Goal: Check status: Check status

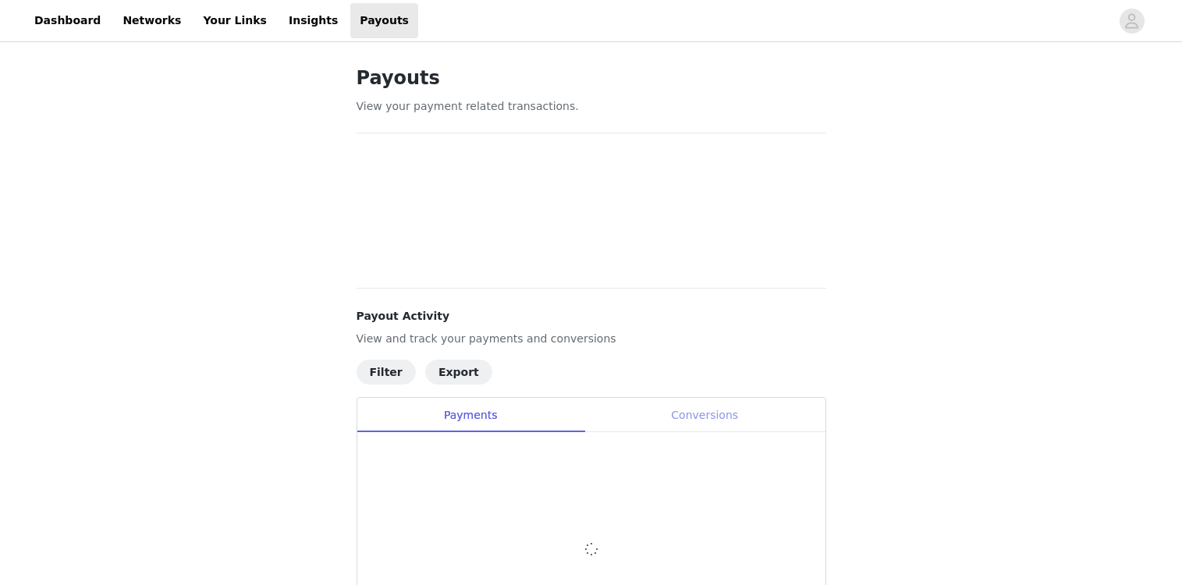
click at [677, 413] on div "Conversions" at bounding box center [705, 415] width 241 height 35
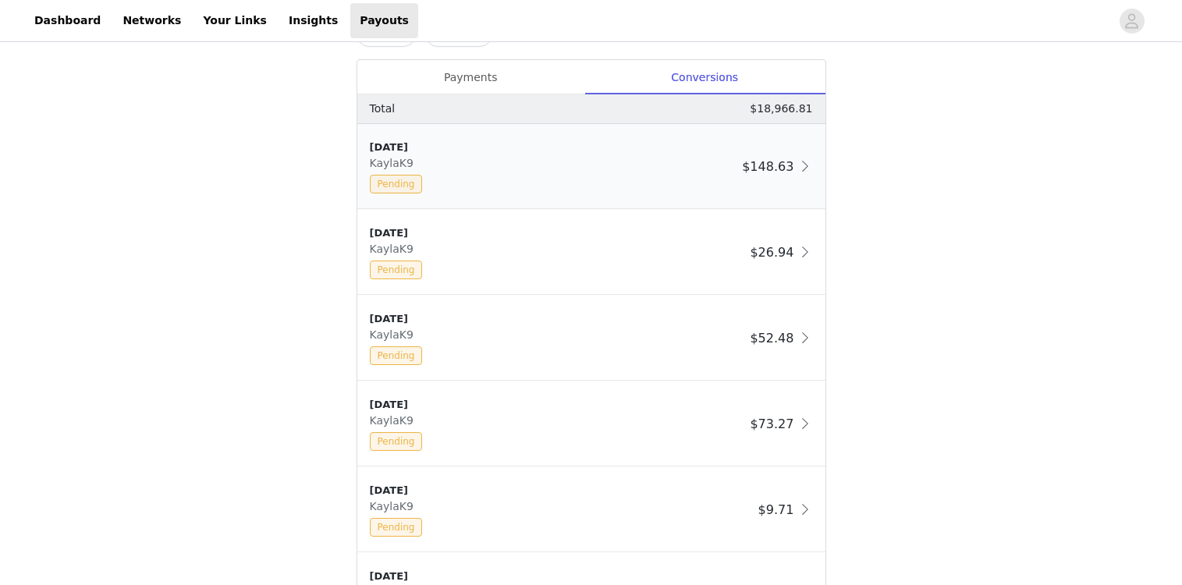
scroll to position [824, 0]
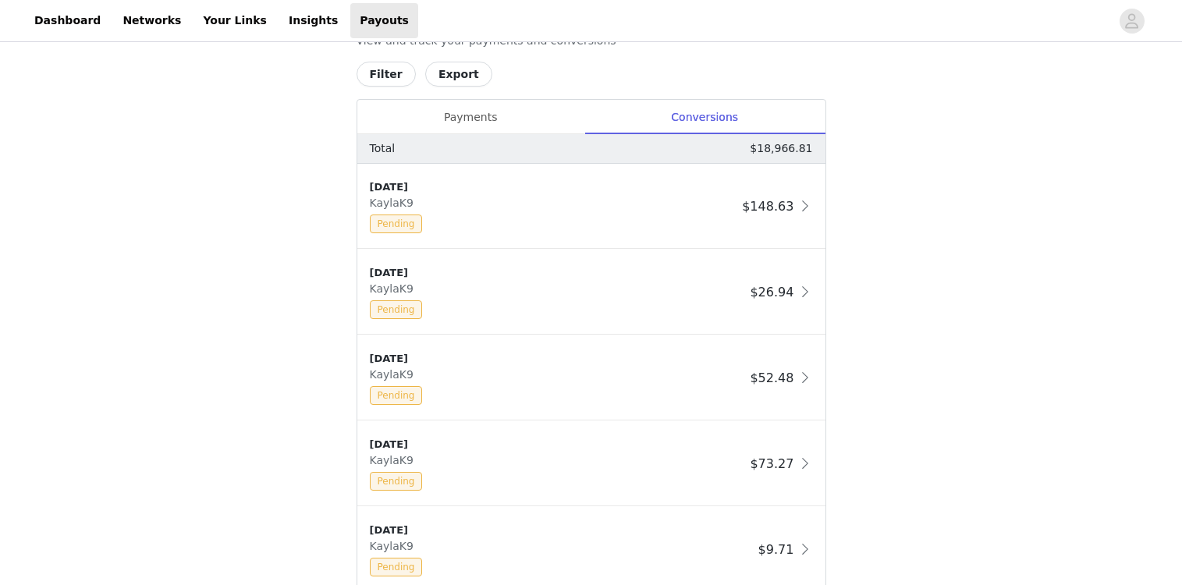
click at [380, 72] on button "Filter" at bounding box center [386, 74] width 59 height 25
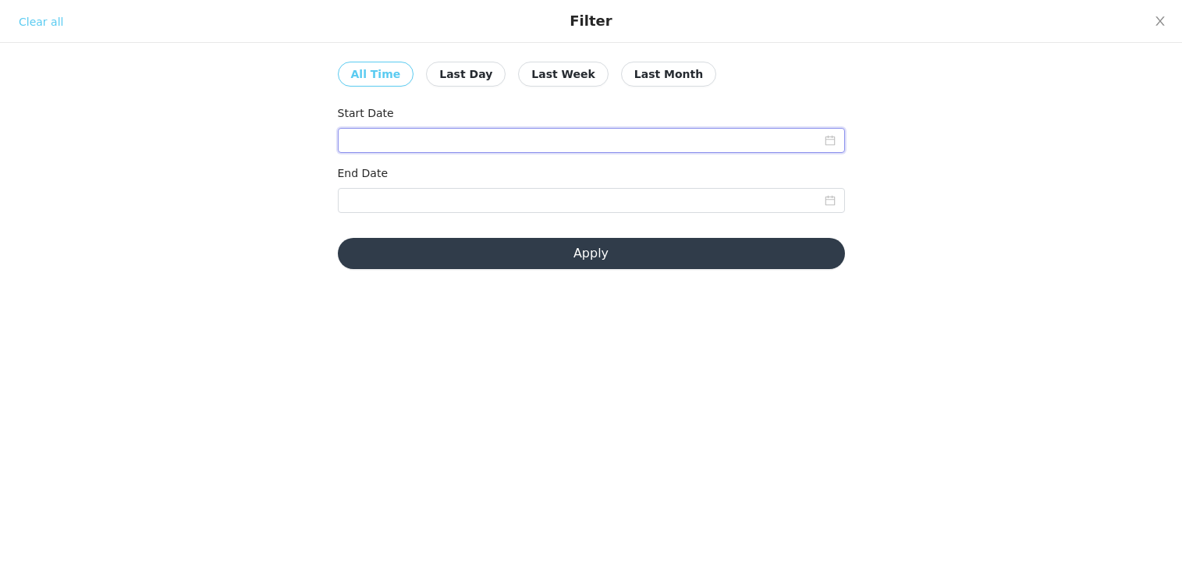
click at [451, 131] on input at bounding box center [591, 140] width 507 height 25
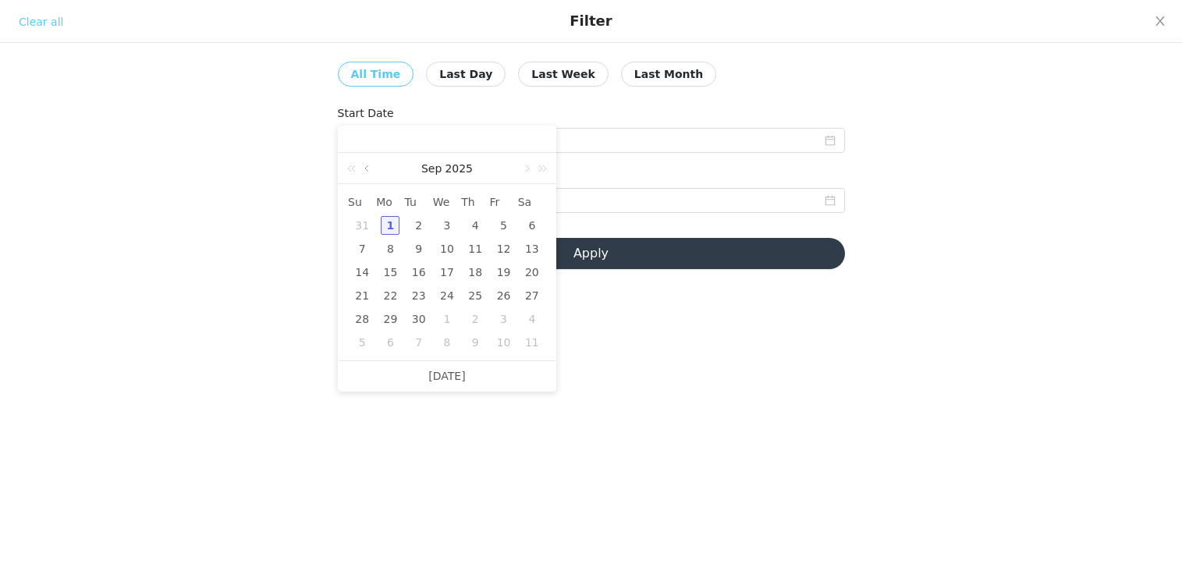
click at [368, 166] on link at bounding box center [368, 168] width 14 height 31
click at [503, 223] on div "1" at bounding box center [504, 225] width 19 height 19
type input "[DATE]"
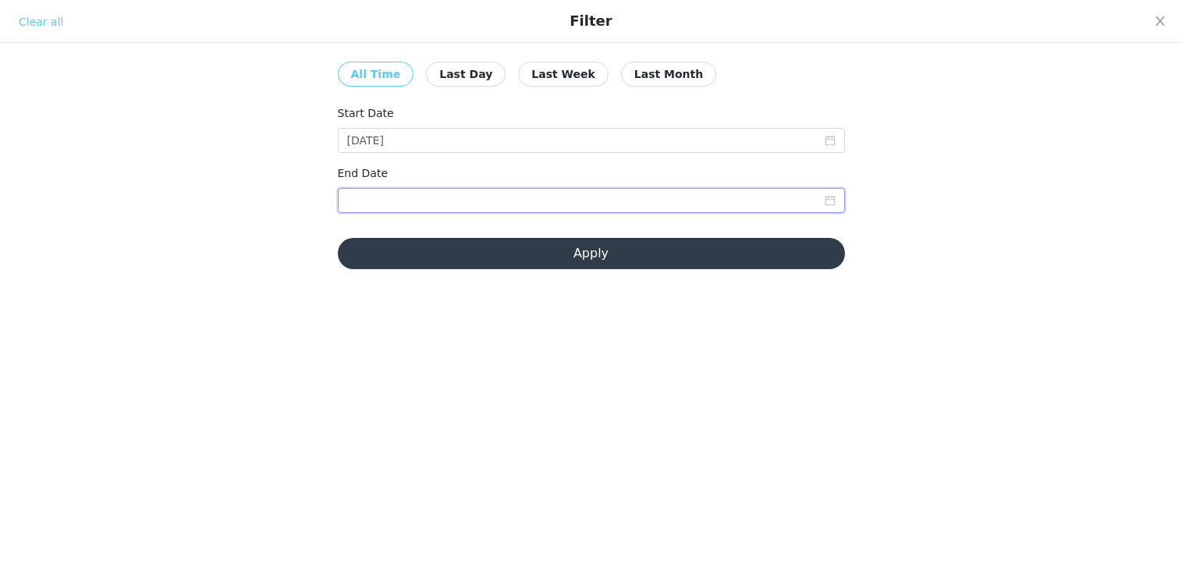
click at [486, 210] on input at bounding box center [591, 200] width 507 height 25
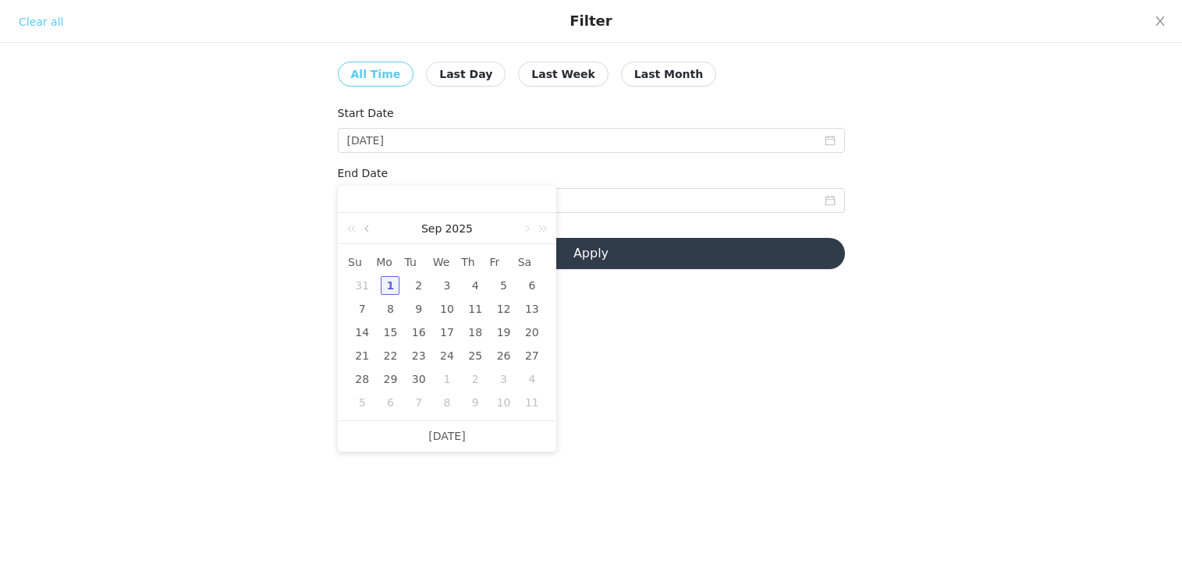
click at [371, 227] on link at bounding box center [368, 228] width 14 height 31
click at [361, 403] on div "31" at bounding box center [362, 402] width 19 height 19
type input "[DATE]"
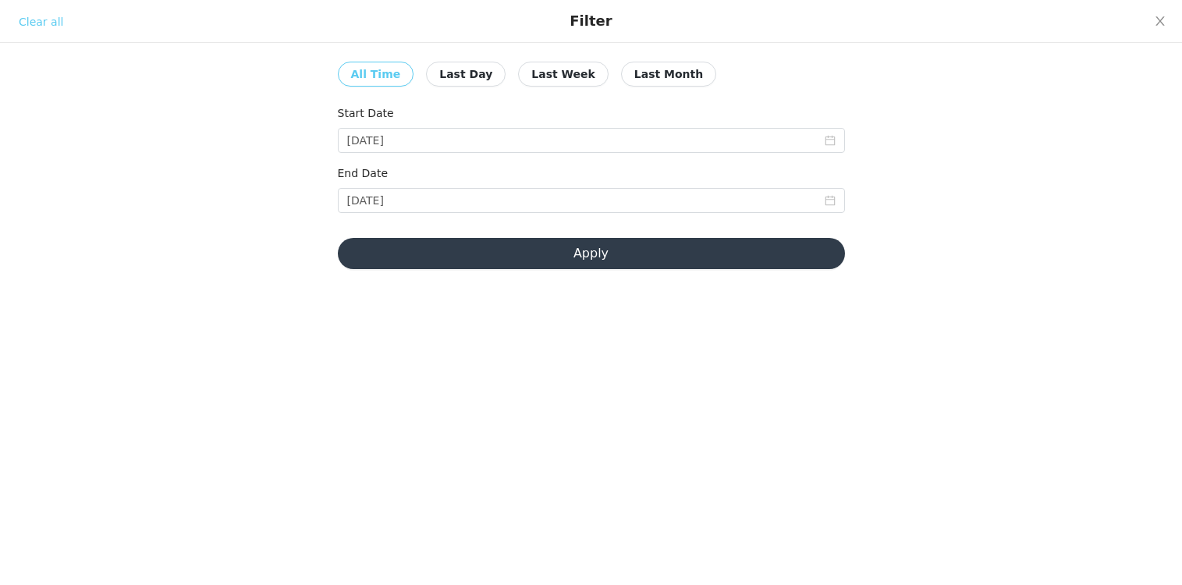
click at [639, 247] on button "Apply" at bounding box center [591, 253] width 507 height 31
